Goal: Task Accomplishment & Management: Manage account settings

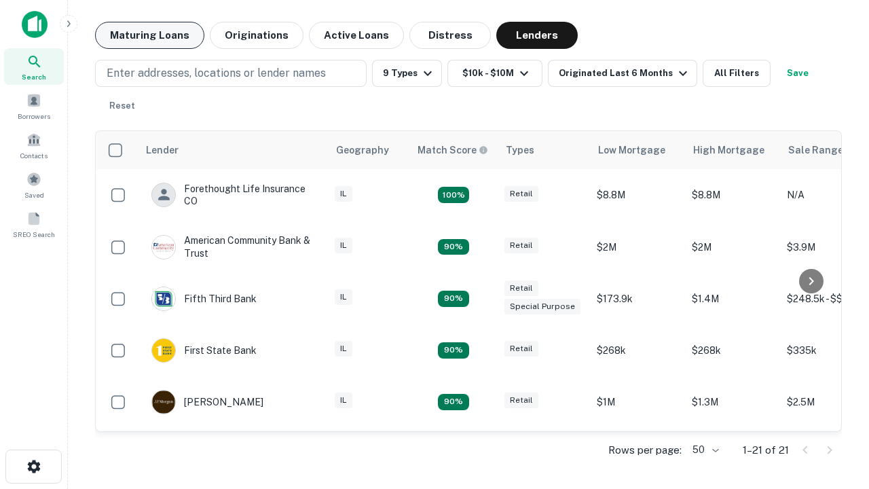
click at [149, 35] on button "Maturing Loans" at bounding box center [149, 35] width 109 height 27
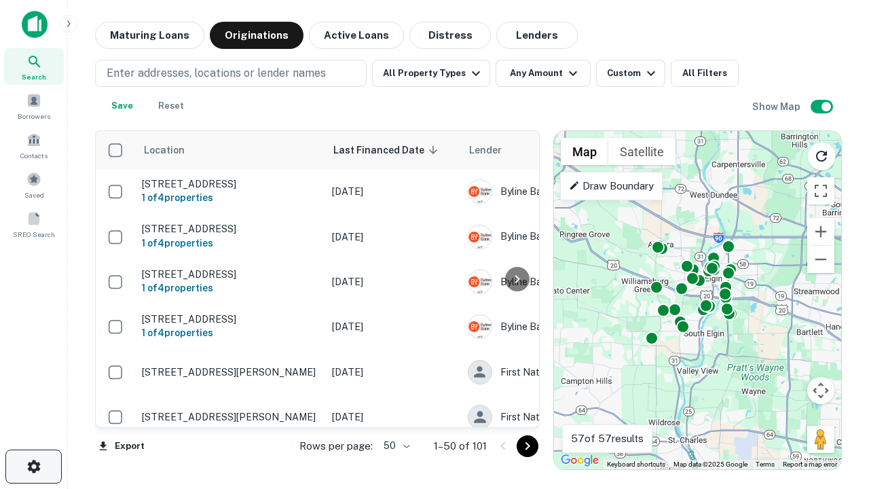
click at [33, 467] on icon "button" at bounding box center [34, 466] width 16 height 16
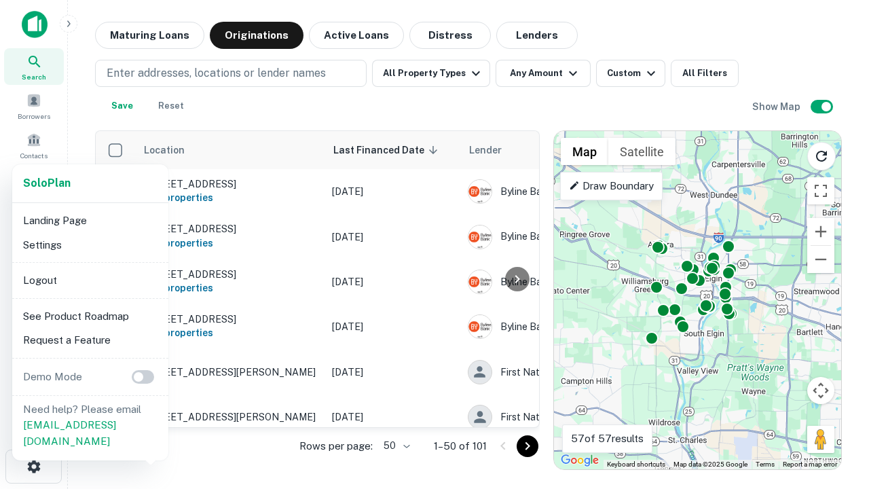
click at [90, 280] on li "Logout" at bounding box center [90, 280] width 145 height 24
